Goal: Transaction & Acquisition: Purchase product/service

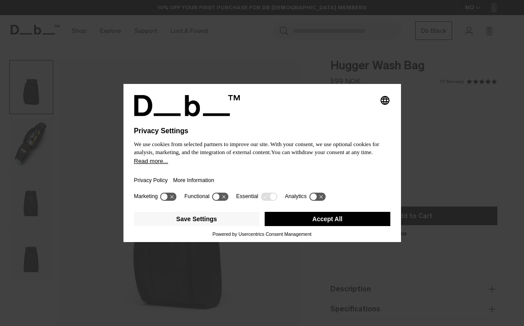
click at [208, 164] on button "Read more..." at bounding box center [262, 161] width 256 height 7
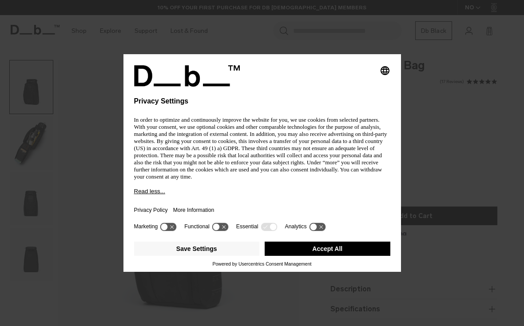
click at [383, 71] on icon "Select language" at bounding box center [385, 70] width 11 height 11
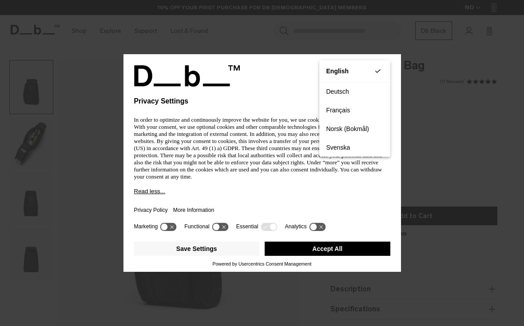
click at [298, 256] on button "Accept All" at bounding box center [328, 249] width 126 height 14
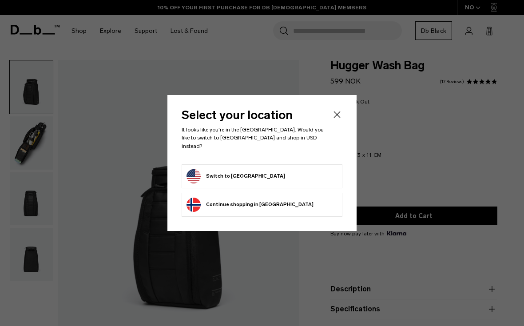
click at [202, 169] on button "Switch to [GEOGRAPHIC_DATA]" at bounding box center [235, 176] width 99 height 14
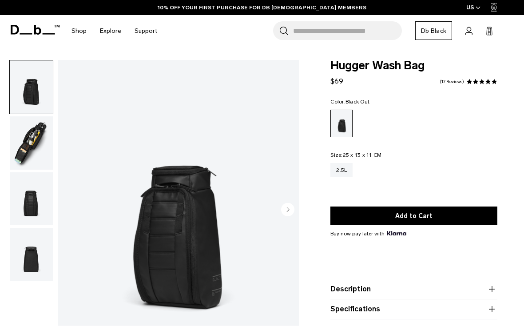
scroll to position [18, 0]
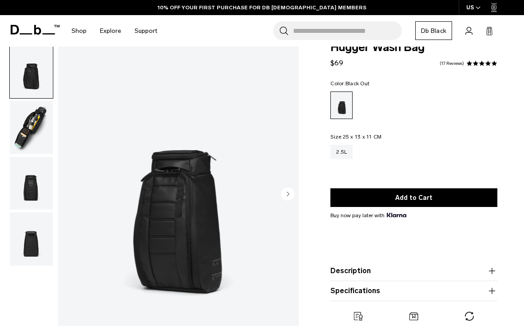
click at [19, 143] on img "button" at bounding box center [31, 127] width 43 height 53
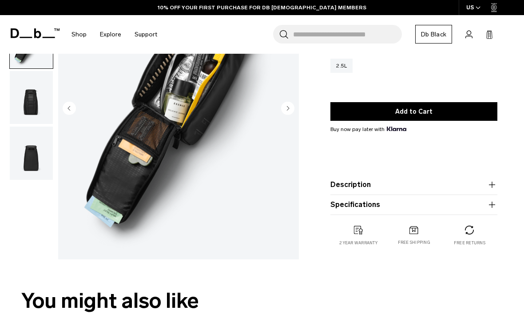
scroll to position [107, 0]
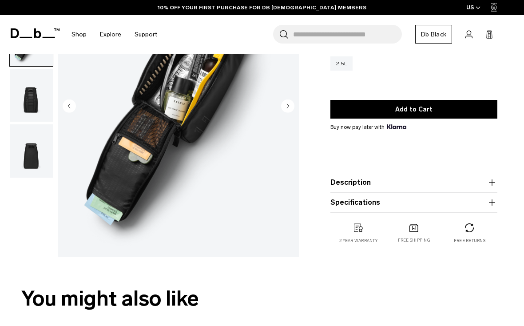
click at [20, 163] on img "button" at bounding box center [31, 150] width 43 height 53
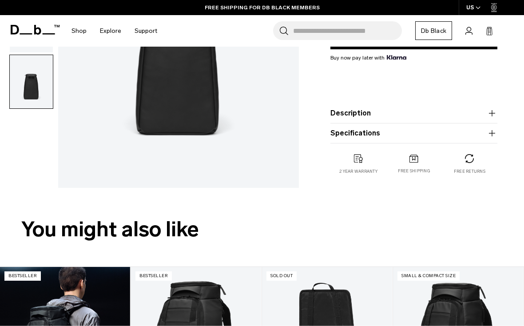
scroll to position [0, 0]
